Goal: Check status

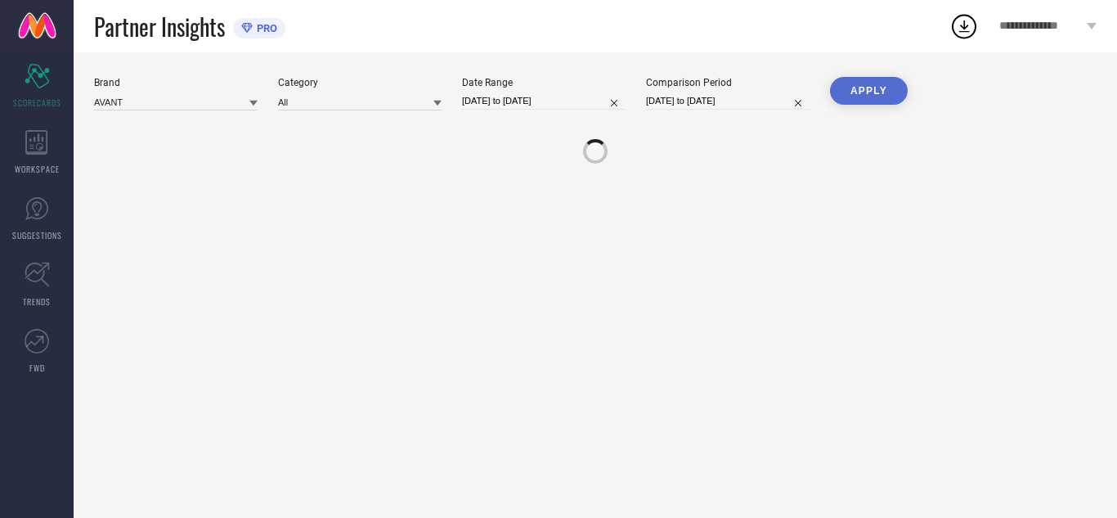
drag, startPoint x: 41, startPoint y: 153, endPoint x: 74, endPoint y: 166, distance: 35.2
click at [41, 153] on icon at bounding box center [36, 142] width 22 height 25
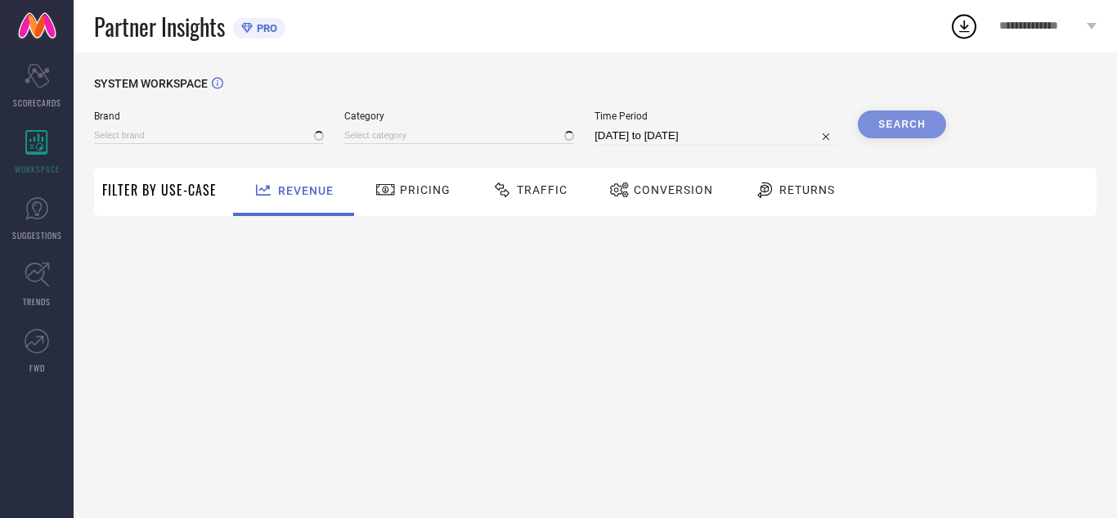
type input "AVANT"
type input "All"
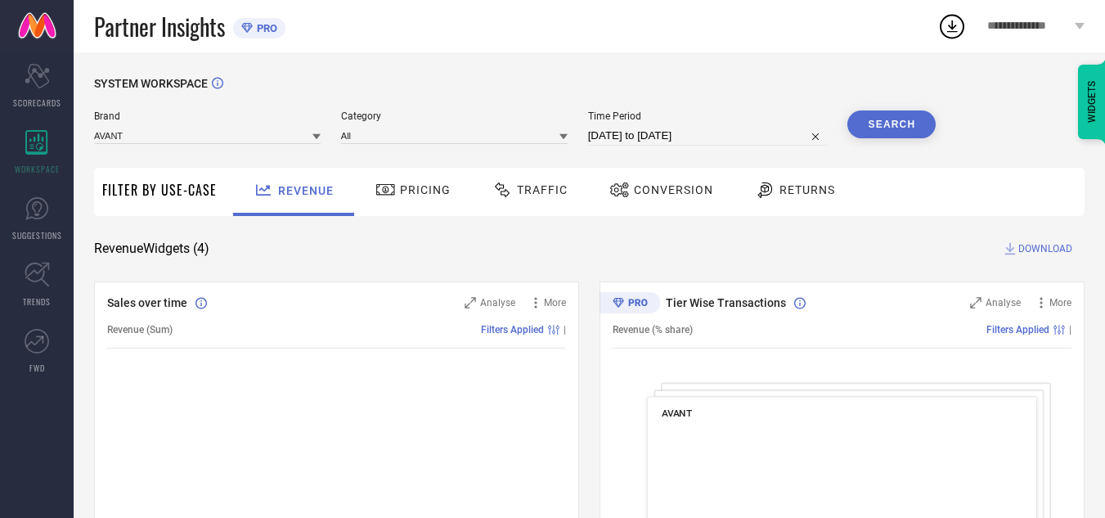
click at [529, 182] on div "Traffic" at bounding box center [529, 190] width 83 height 28
